Goal: Task Accomplishment & Management: Manage account settings

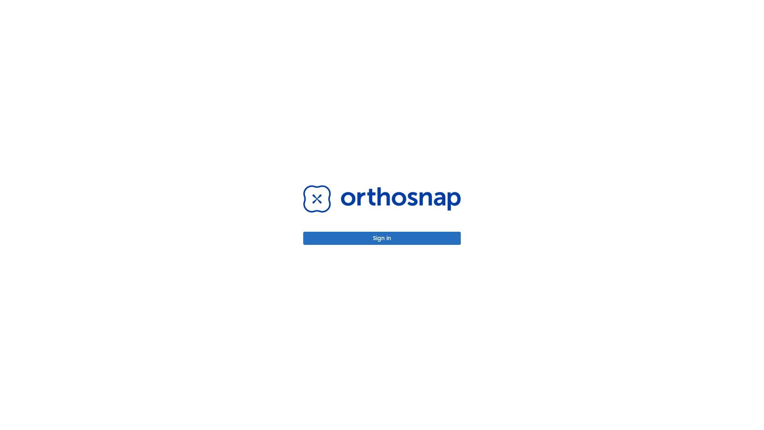
click at [382, 238] on button "Sign in" at bounding box center [382, 238] width 158 height 13
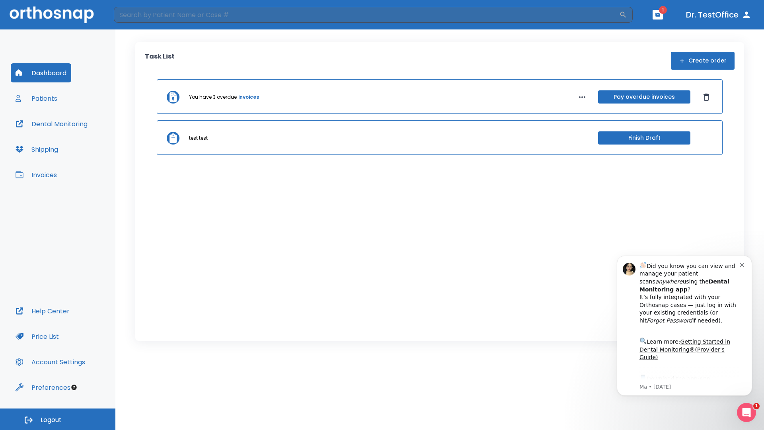
click at [58, 419] on span "Logout" at bounding box center [51, 420] width 21 height 9
